Goal: Task Accomplishment & Management: Use online tool/utility

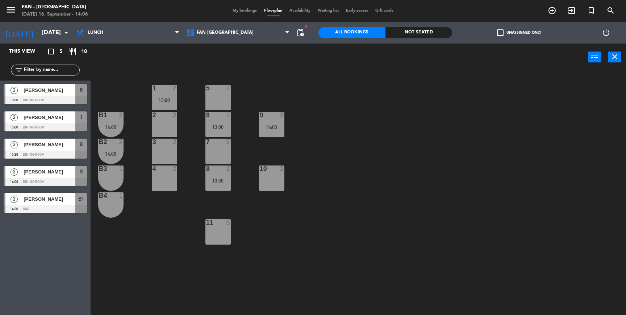
click at [51, 29] on input "[DATE]" at bounding box center [76, 33] width 76 height 14
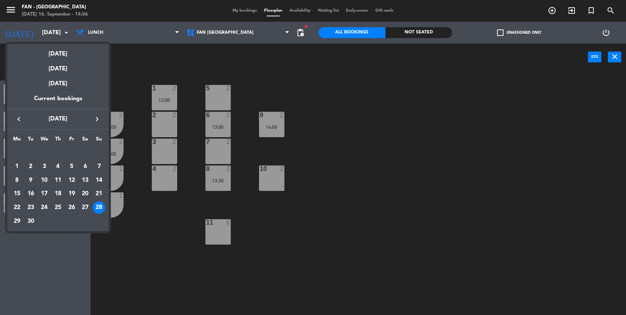
click at [86, 193] on div "20" at bounding box center [85, 193] width 12 height 12
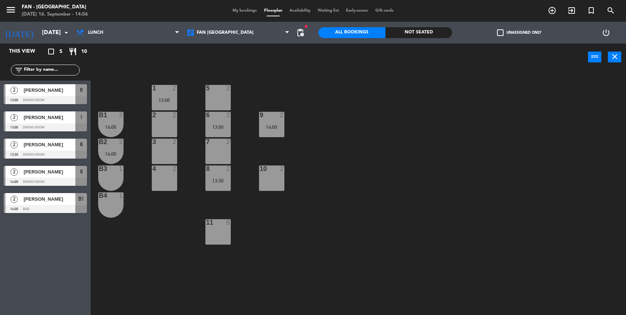
type input "[DATE]"
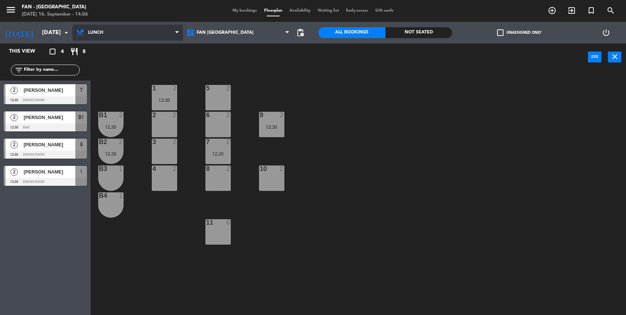
click at [112, 28] on span "Lunch" at bounding box center [127, 33] width 111 height 16
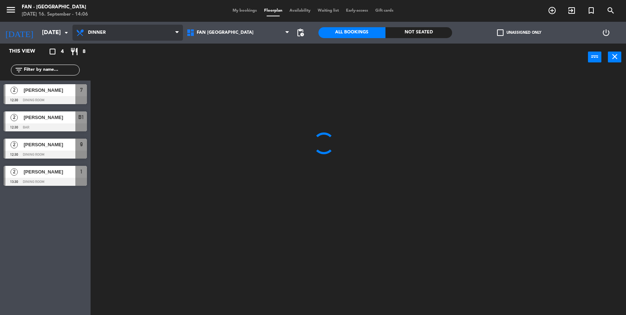
click at [92, 66] on ng-component "menu Fan - [GEOGRAPHIC_DATA] [DATE] 16. September - 14:06 My bookings Floorplan…" at bounding box center [313, 158] width 626 height 316
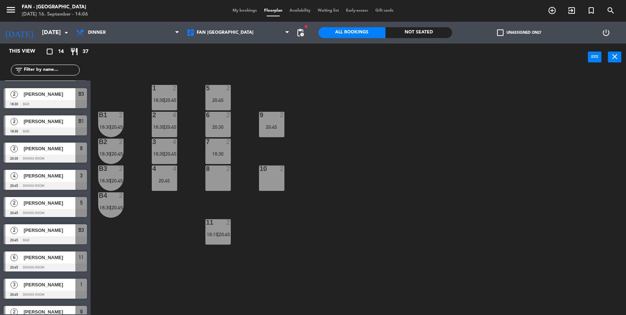
scroll to position [112, 0]
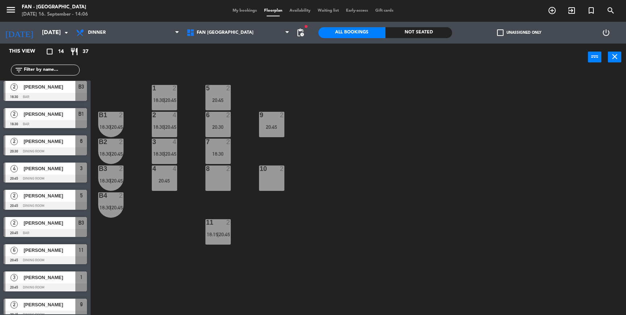
click at [58, 226] on span "[PERSON_NAME]" at bounding box center [50, 223] width 52 height 8
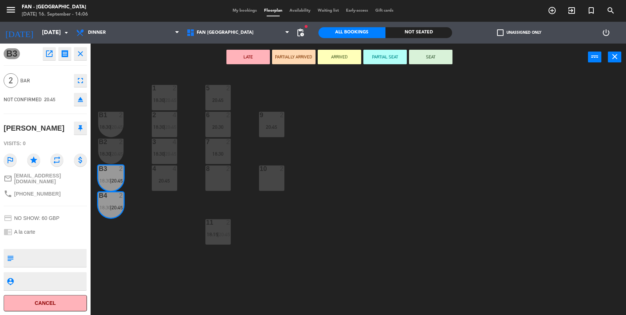
click at [127, 252] on div "1 2 18:30 | 20:45 5 2 20:45 B1 2 18:30 | 20:45 2 4 18:30 | 20:45 9 2 20:45 6 2 …" at bounding box center [362, 194] width 530 height 244
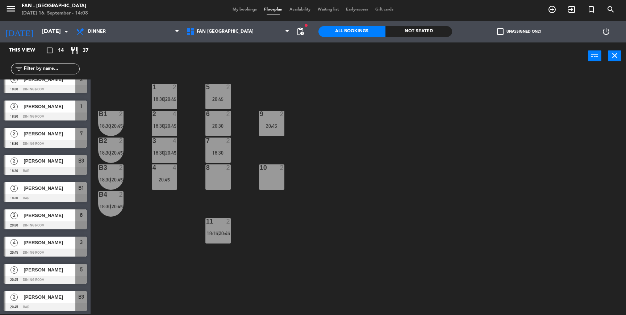
scroll to position [36, 0]
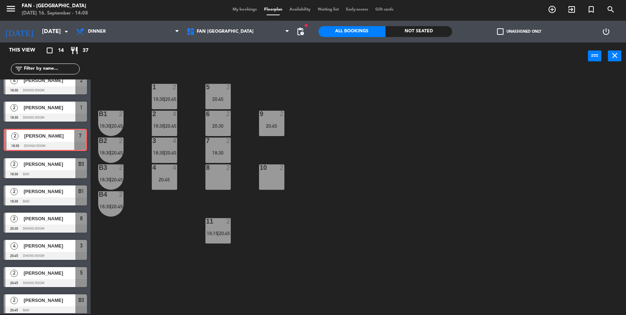
click at [50, 138] on div "2 [PERSON_NAME] 18:30 Dining Room 7 2 [PERSON_NAME] 18:30 Dining Room 7" at bounding box center [45, 139] width 91 height 29
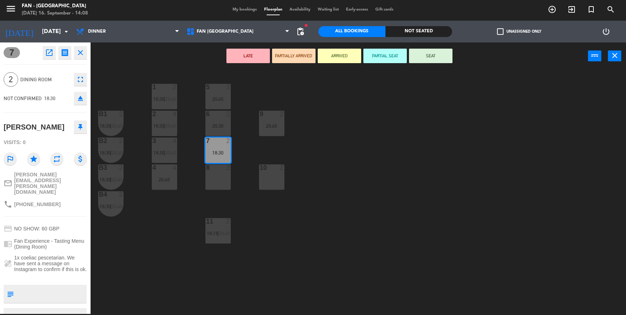
click at [47, 51] on icon "open_in_new" at bounding box center [49, 52] width 9 height 9
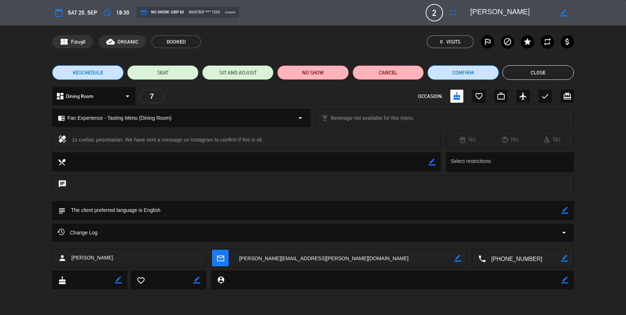
click at [121, 123] on div "chrome_reader_mode Fan Experience - Tasting Menu (Dining Room) arrow_drop_down" at bounding box center [182, 117] width 258 height 17
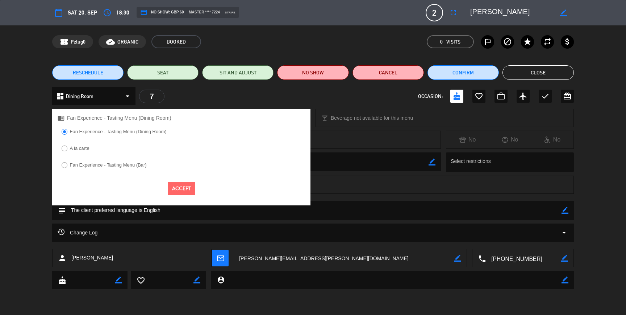
click at [75, 149] on label "A la carte" at bounding box center [80, 148] width 20 height 5
click at [184, 192] on button "Accept" at bounding box center [182, 188] width 28 height 13
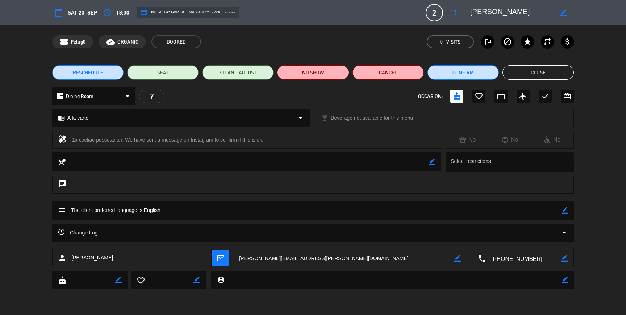
click at [532, 74] on button "Close" at bounding box center [538, 72] width 71 height 14
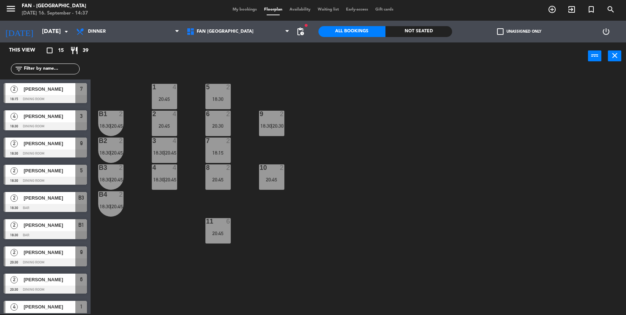
scroll to position [0, 0]
